Goal: Task Accomplishment & Management: Use online tool/utility

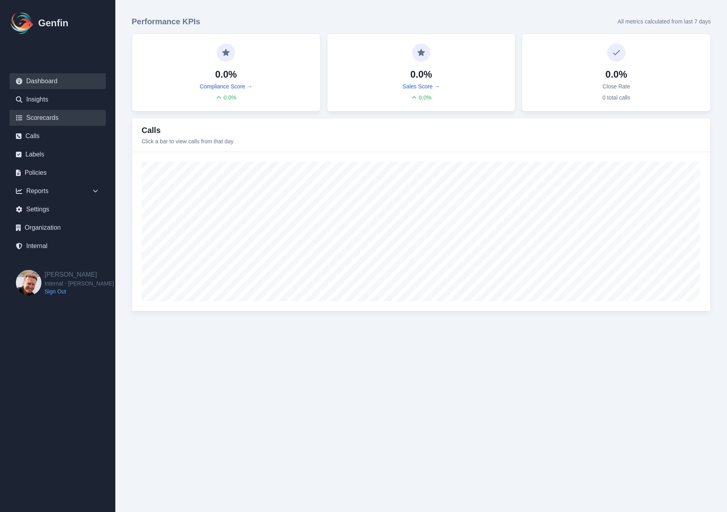
click at [47, 121] on link "Scorecards" at bounding box center [58, 118] width 96 height 16
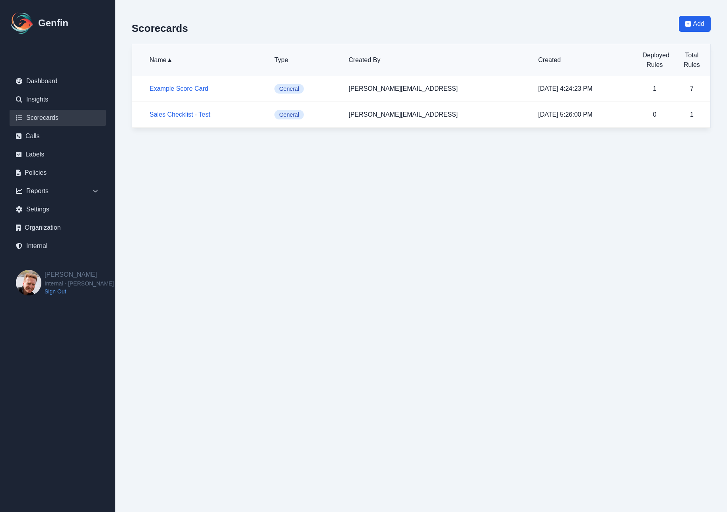
click at [125, 127] on div "Scorecards Add Name ▲ Type Created By Created Deployed Rules Total Rules Exampl…" at bounding box center [421, 72] width 611 height 144
click at [125, 132] on div "Scorecards Add Name ▲ Type Created By Created Deployed Rules Total Rules Exampl…" at bounding box center [421, 72] width 611 height 144
click at [697, 21] on span "Add" at bounding box center [698, 24] width 11 height 10
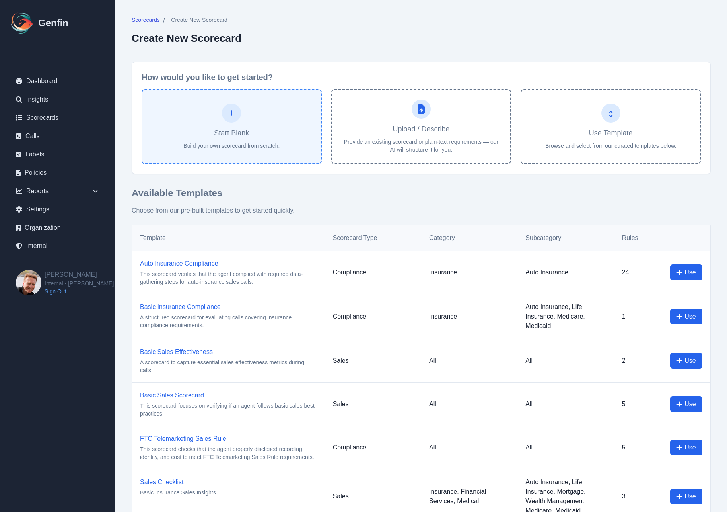
click at [282, 132] on button "Start Blank Build your own scorecard from scratch." at bounding box center [232, 126] width 180 height 75
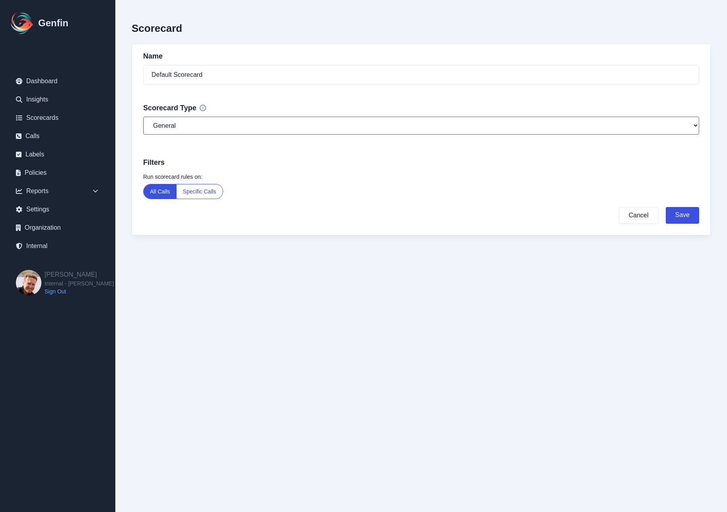
click at [275, 130] on select "General Compliance Sales" at bounding box center [421, 126] width 556 height 18
click at [143, 117] on select "General Compliance Sales" at bounding box center [421, 126] width 556 height 18
click at [127, 130] on div "Scorecard Name Default Scorecard Scorecard Type General Compliance Sales Filter…" at bounding box center [421, 133] width 611 height 267
click at [179, 122] on select "General Compliance Sales" at bounding box center [421, 126] width 556 height 18
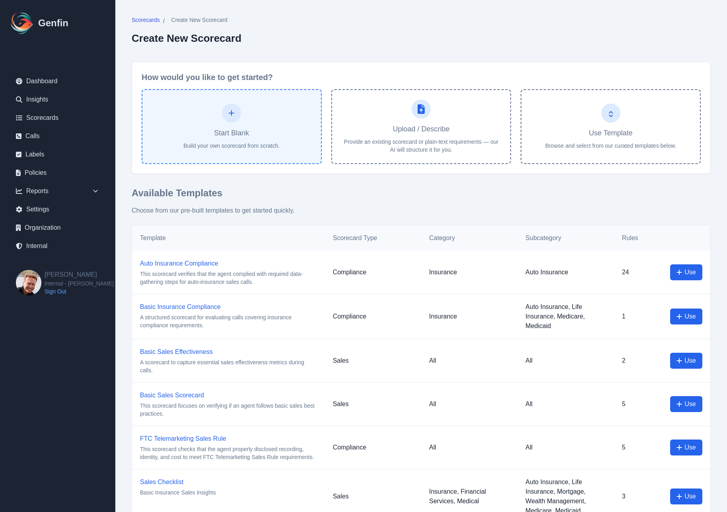
click at [235, 138] on h4 "Start Blank" at bounding box center [231, 132] width 35 height 11
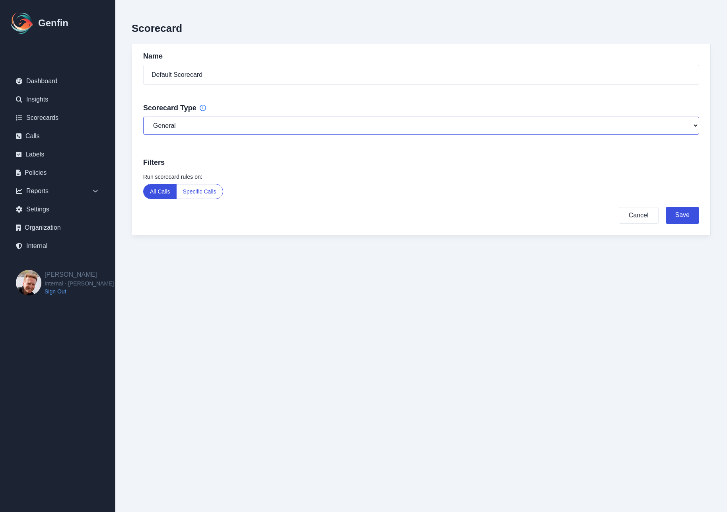
click at [194, 123] on select "General Compliance Sales" at bounding box center [421, 126] width 556 height 18
click at [143, 117] on select "General Compliance Sales" at bounding box center [421, 126] width 556 height 18
click at [245, 128] on select "General Compliance Sales" at bounding box center [421, 126] width 556 height 18
click at [143, 117] on select "General Compliance Sales" at bounding box center [421, 126] width 556 height 18
click at [273, 125] on select "General Compliance Sales" at bounding box center [421, 126] width 556 height 18
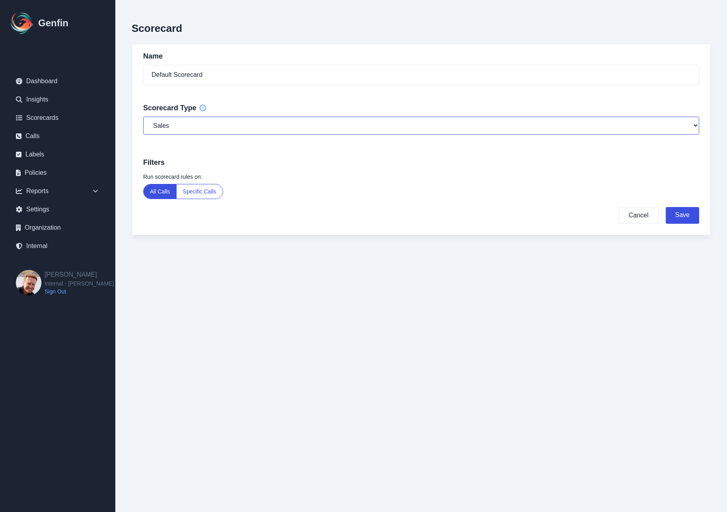
click at [143, 117] on select "General Compliance Sales" at bounding box center [421, 126] width 556 height 18
click at [301, 126] on select "General Compliance Sales" at bounding box center [421, 126] width 556 height 18
select select "compliance"
click at [143, 117] on select "General Compliance Sales" at bounding box center [421, 126] width 556 height 18
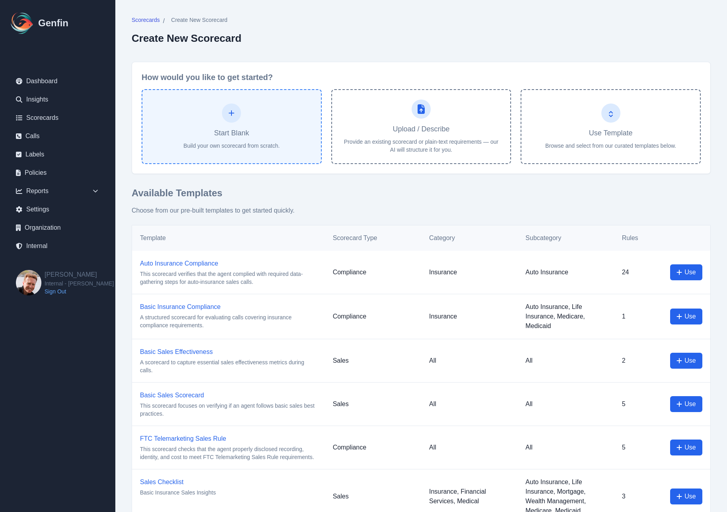
click at [229, 123] on button "Start Blank Build your own scorecard from scratch." at bounding box center [232, 126] width 180 height 75
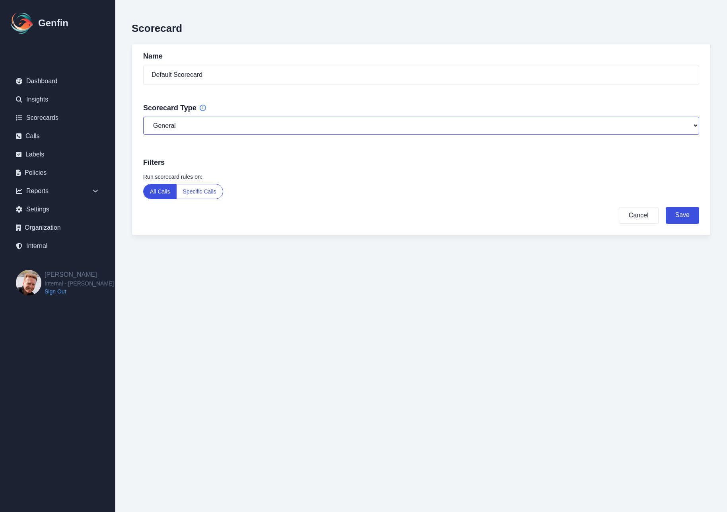
click at [228, 123] on select "General Compliance Sales" at bounding box center [421, 126] width 556 height 18
click at [143, 117] on select "General Compliance Sales" at bounding box center [421, 126] width 556 height 18
click at [235, 147] on div "Name Default Scorecard Scorecard Type General Compliance Sales Filters Run scor…" at bounding box center [421, 139] width 579 height 191
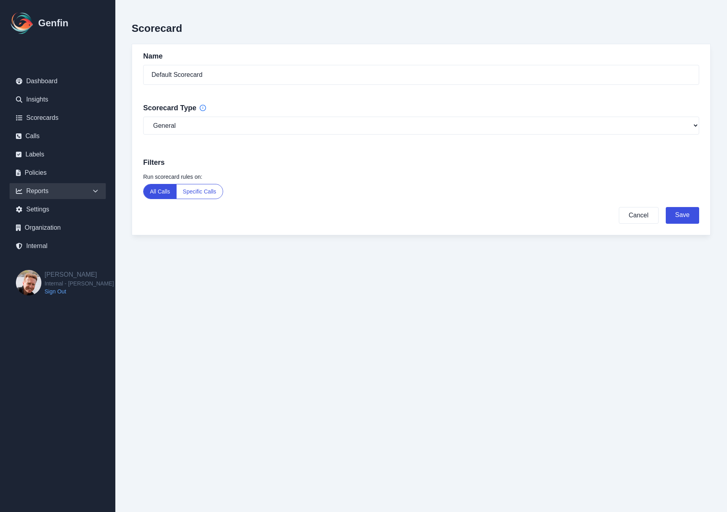
click at [97, 192] on icon at bounding box center [95, 191] width 8 height 8
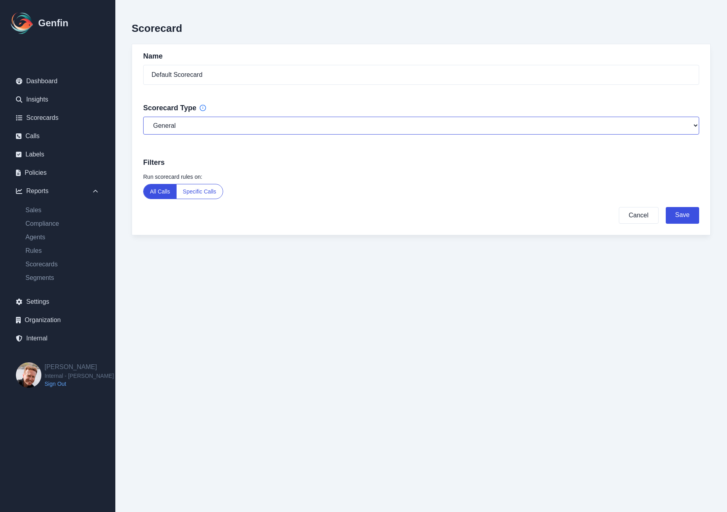
click at [283, 126] on select "General Compliance Sales" at bounding box center [421, 126] width 556 height 18
select select "compliance"
click at [143, 117] on select "General Compliance Sales" at bounding box center [421, 126] width 556 height 18
click at [284, 153] on div "Filters" at bounding box center [421, 159] width 578 height 19
